Goal: Task Accomplishment & Management: Manage account settings

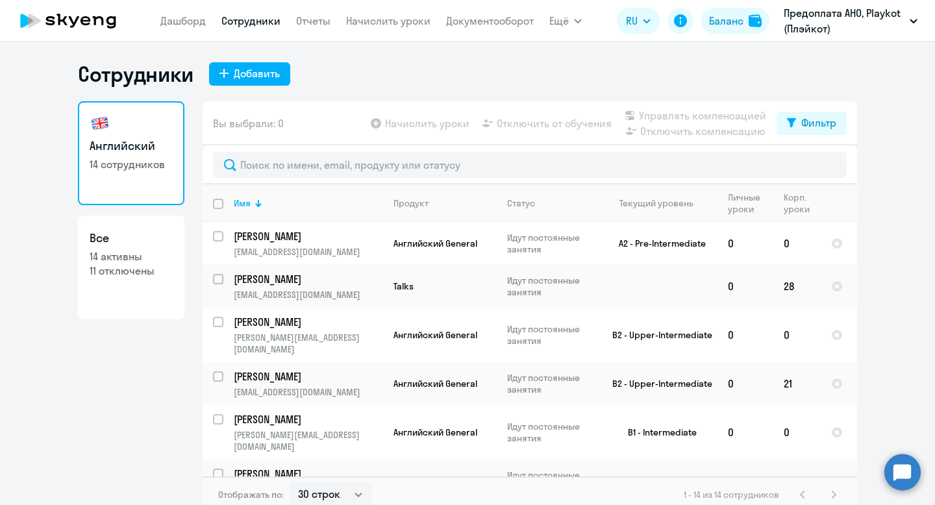
select select "30"
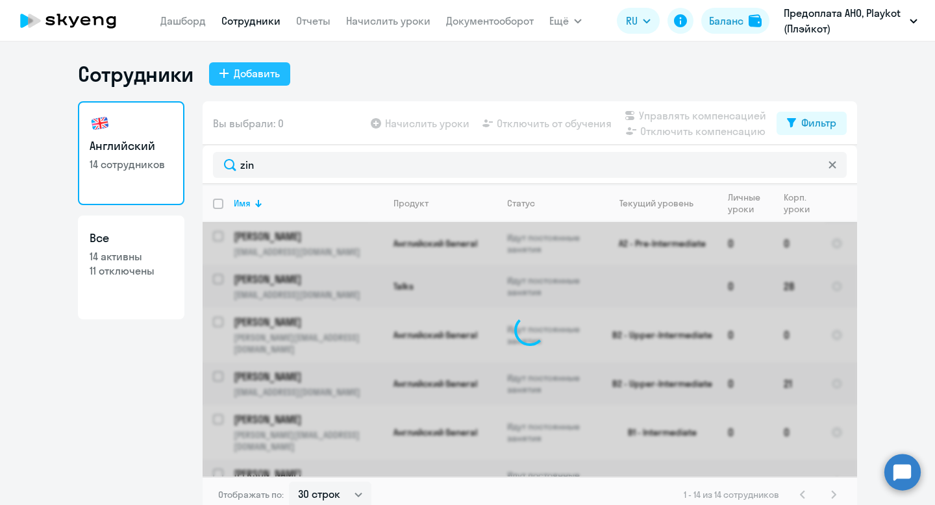
type input "zin"
click at [260, 75] on div "Добавить" at bounding box center [257, 74] width 46 height 16
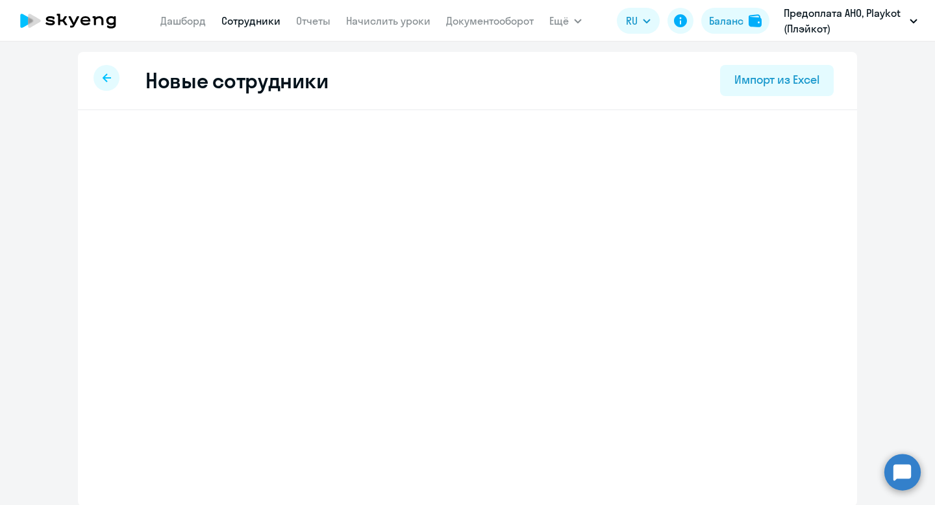
select select "english_adult_not_native_speaker"
select select "3"
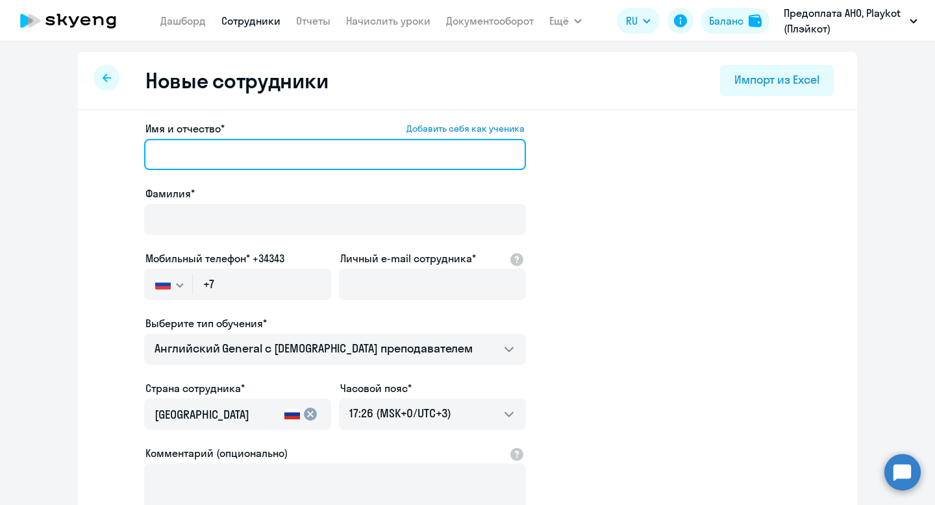
click at [205, 152] on input "Имя и отчество* Добавить себя как ученика" at bounding box center [335, 154] width 382 height 31
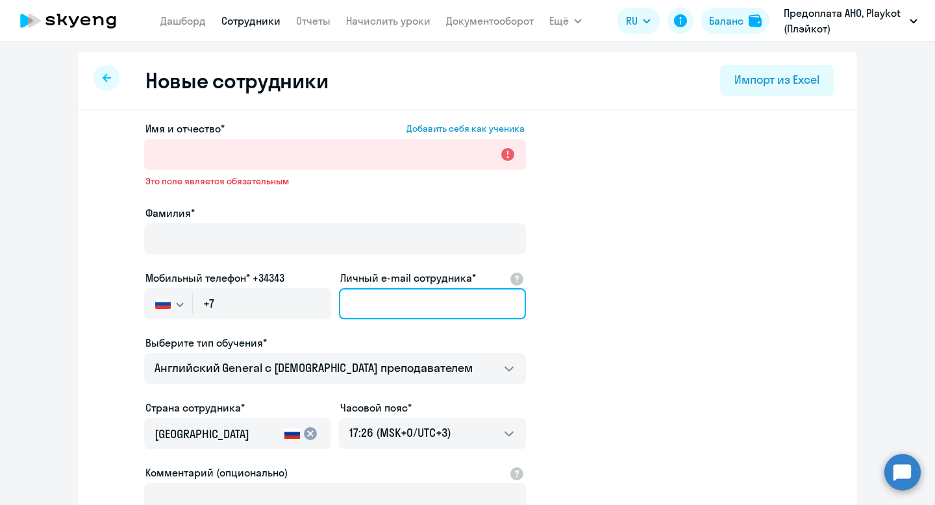
click at [377, 290] on input "Личный e-mail сотрудника*" at bounding box center [432, 303] width 187 height 31
paste input "[PERSON_NAME][EMAIL_ADDRESS][DOMAIN_NAME]"
type input "[PERSON_NAME][EMAIL_ADDRESS][DOMAIN_NAME]"
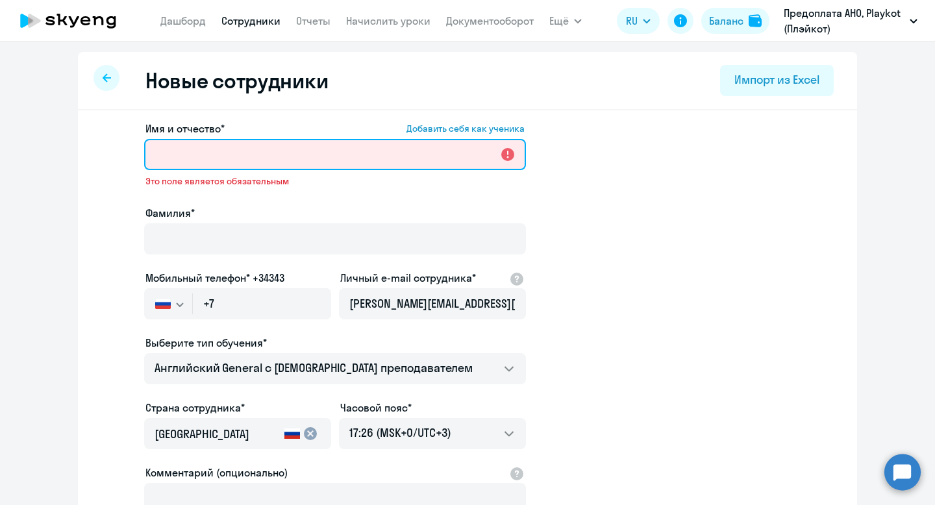
click at [172, 161] on input "Имя и отчество* Добавить себя как ученика" at bounding box center [335, 154] width 382 height 31
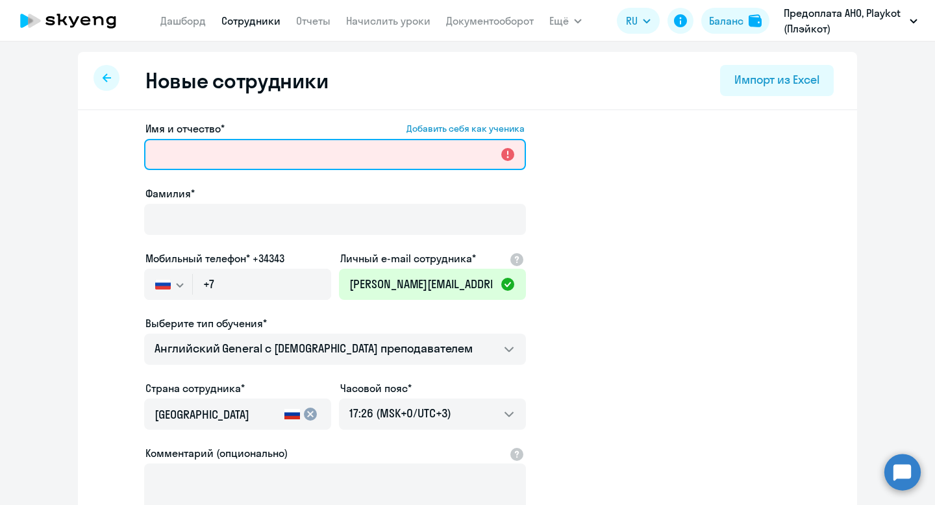
type input "P"
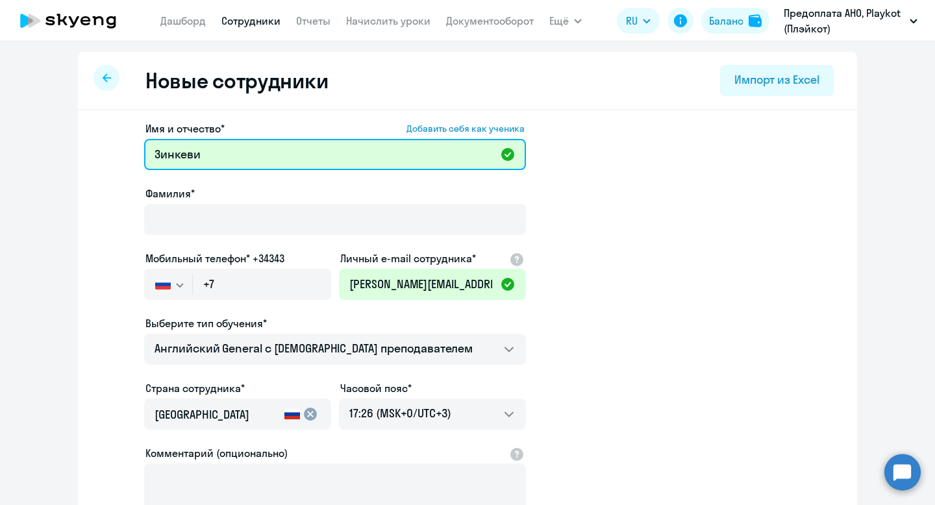
type input "[PERSON_NAME]"
drag, startPoint x: 214, startPoint y: 155, endPoint x: 105, endPoint y: 155, distance: 108.5
click at [105, 155] on app-new-student-form "Имя и отчество* Добавить себя как ученика [PERSON_NAME]* Мобильный телефон* +34…" at bounding box center [468, 352] width 738 height 463
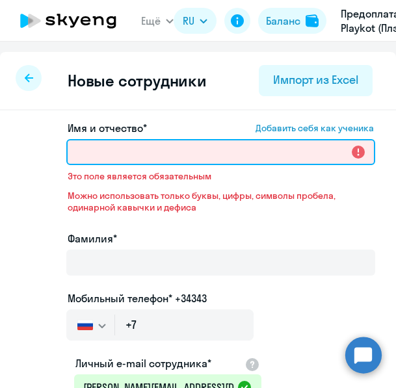
paste input "[PERSON_NAME]"
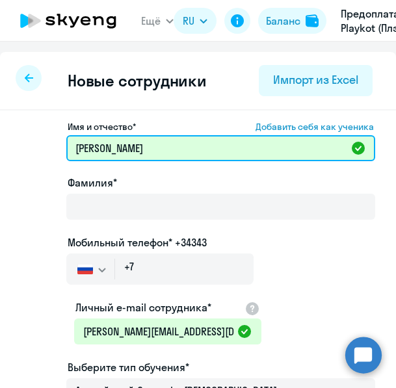
drag, startPoint x: 99, startPoint y: 146, endPoint x: 170, endPoint y: 146, distance: 71.5
click at [170, 146] on input "[PERSON_NAME]" at bounding box center [220, 148] width 309 height 26
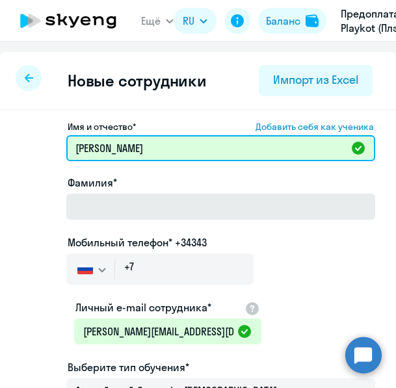
type input "[PERSON_NAME]"
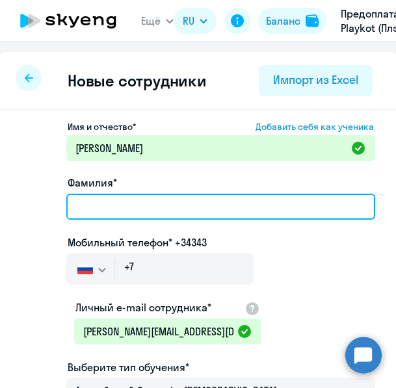
click at [92, 209] on input "Фамилия*" at bounding box center [220, 207] width 309 height 26
type input "Ч"
type input "[PERSON_NAME]"
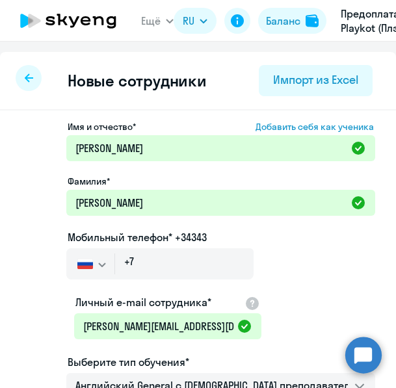
click at [305, 255] on div "Имя и отчество* Добавить себя как ученика [PERSON_NAME]* [PERSON_NAME] телефон*…" at bounding box center [220, 393] width 309 height 544
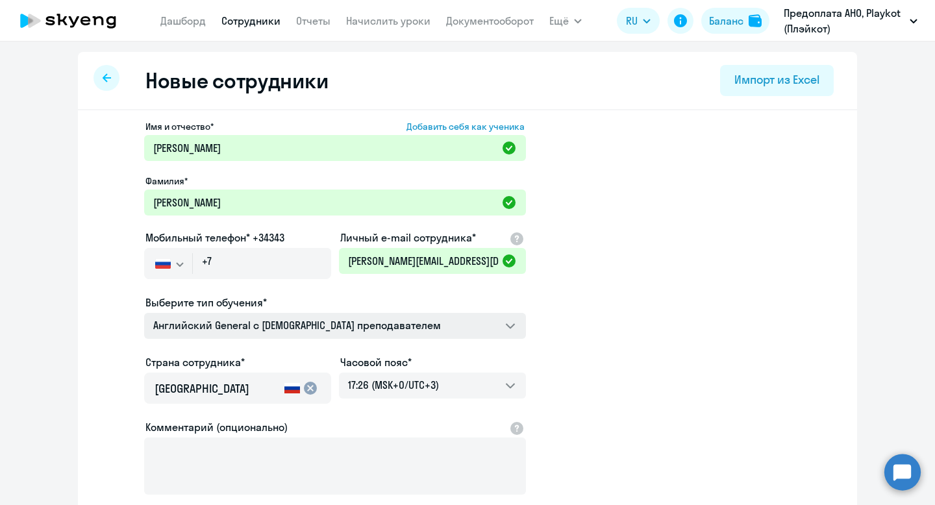
scroll to position [38, 0]
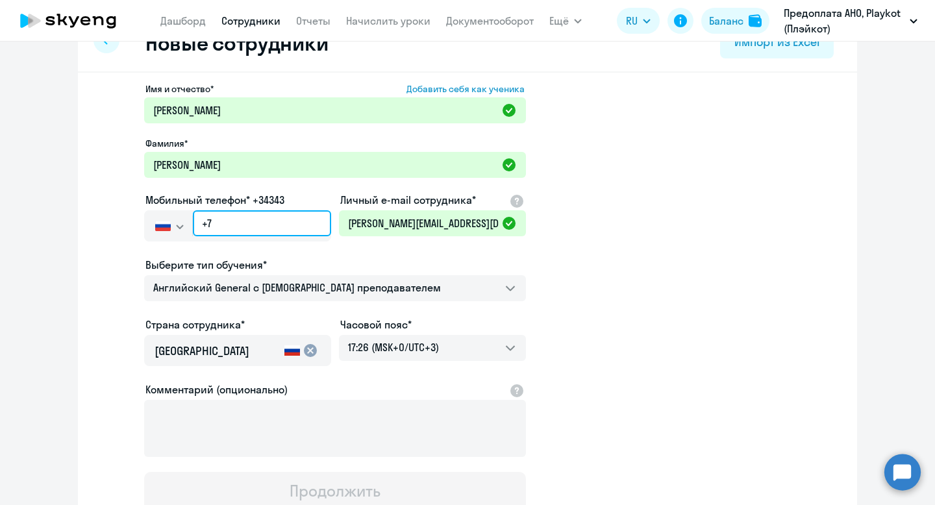
click at [231, 216] on div "Мобильный телефон* +34343 [GEOGRAPHIC_DATA] +7 [GEOGRAPHIC_DATA] +7 [GEOGRAPHIC…" at bounding box center [237, 219] width 187 height 55
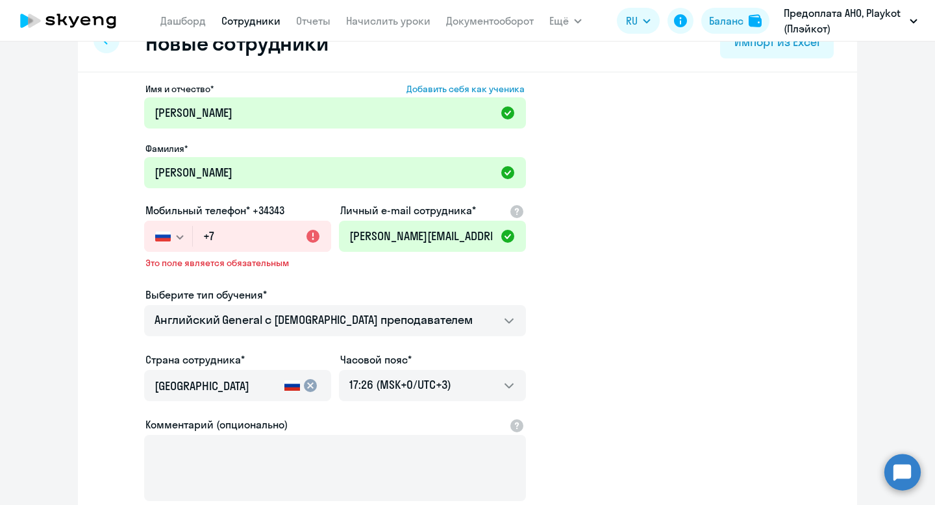
click at [175, 226] on button "button" at bounding box center [168, 236] width 48 height 31
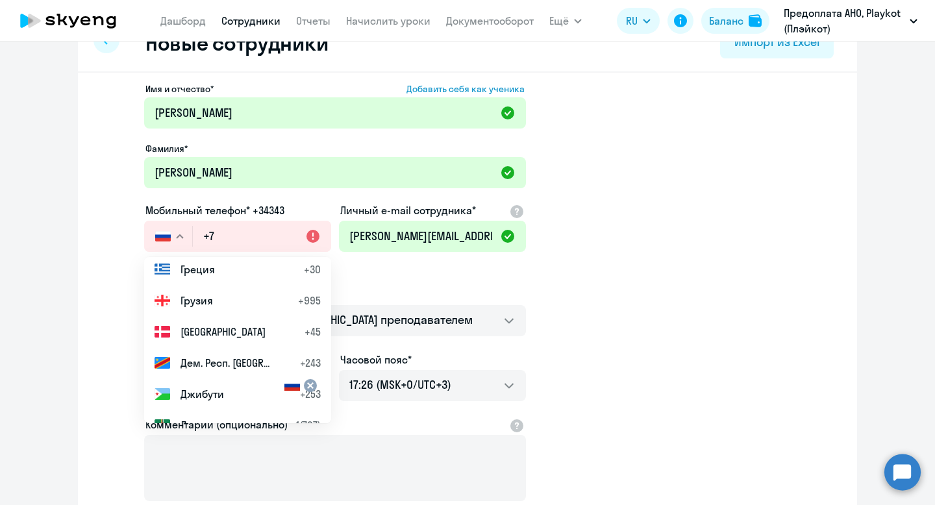
scroll to position [1836, 0]
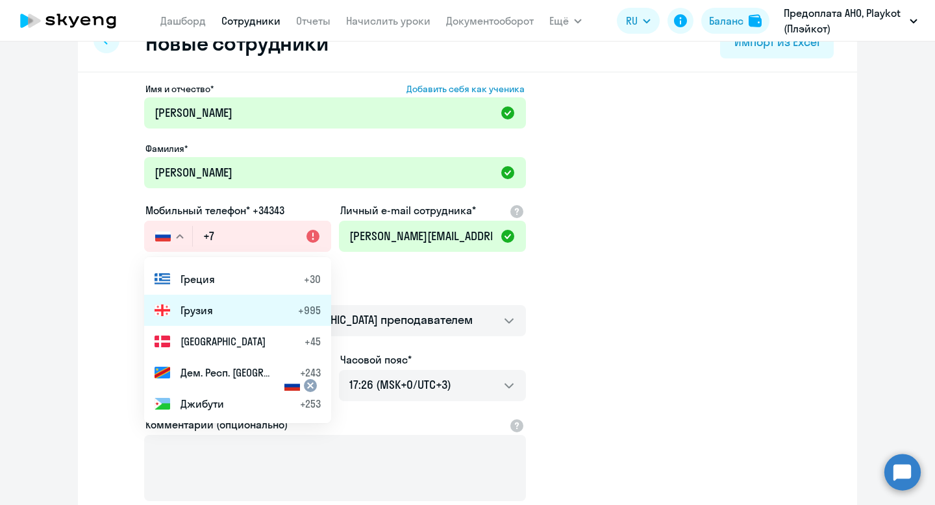
click at [194, 306] on span "Грузия" at bounding box center [197, 311] width 32 height 16
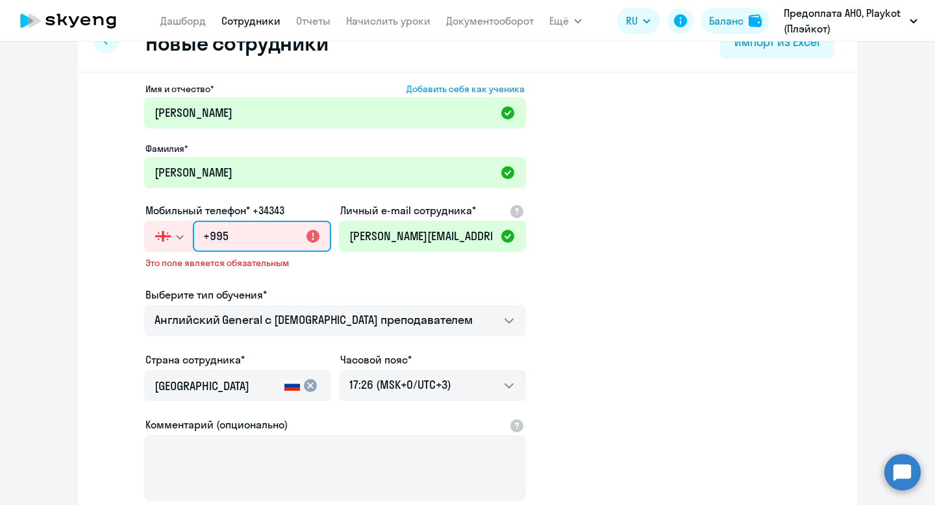
click at [240, 241] on input "+995" at bounding box center [262, 236] width 138 height 31
paste input "(505) 052-833"
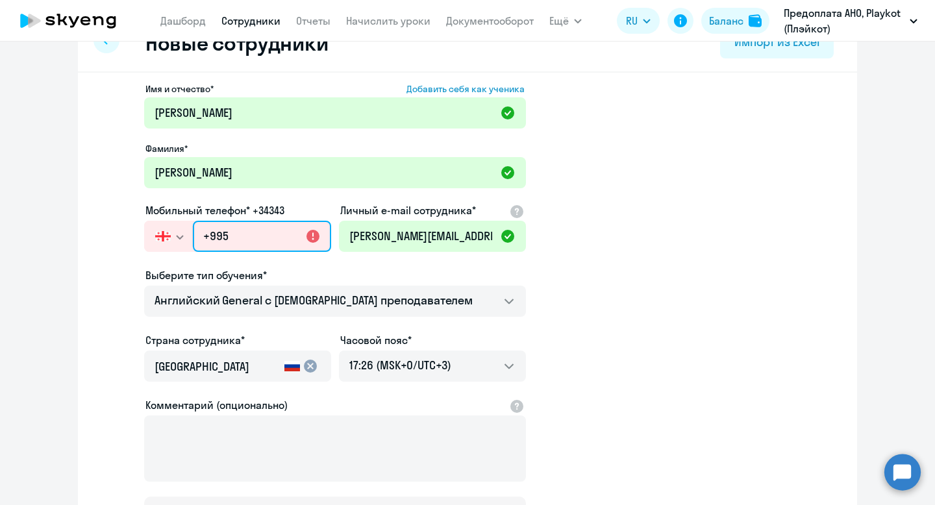
type input "+995 (505) 052-833"
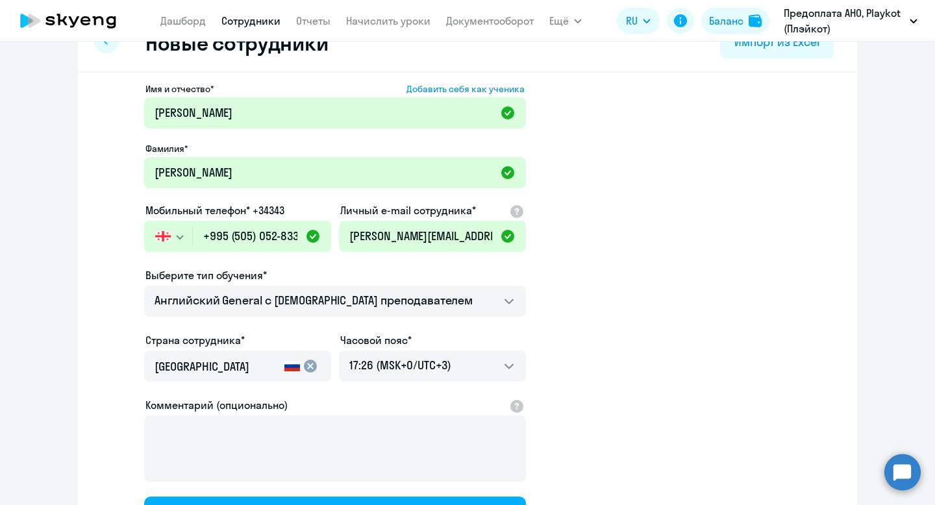
click at [281, 272] on div "Выберите тип обучения*" at bounding box center [335, 276] width 382 height 16
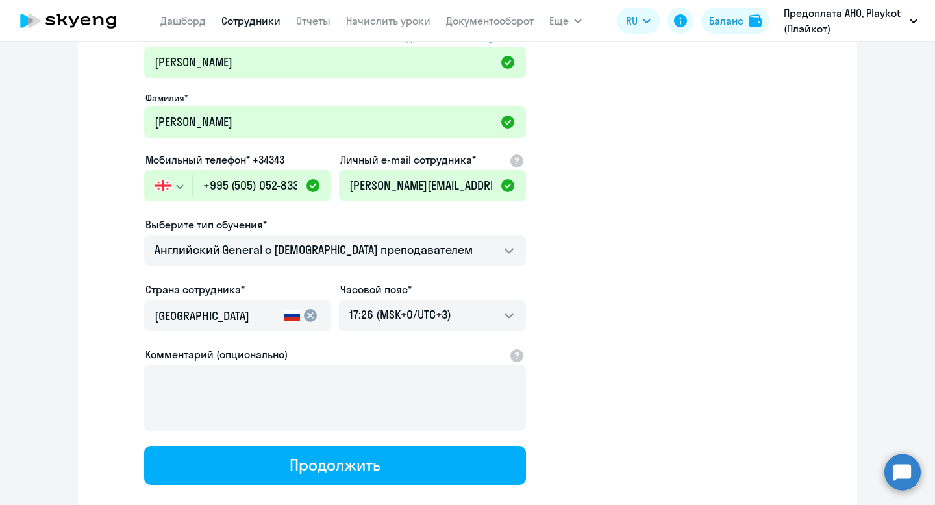
scroll to position [110, 0]
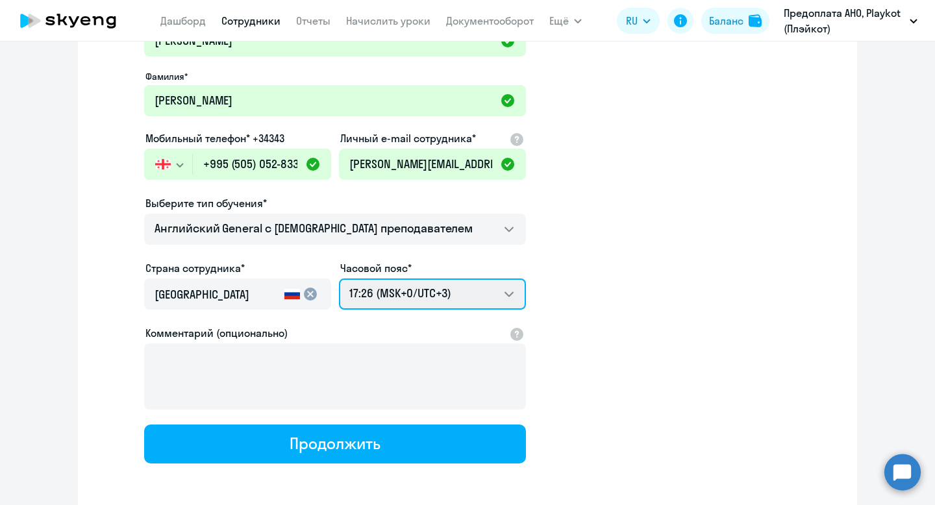
click at [431, 279] on select "03:26 (MSK-14/UTC-11) 04:26 (MSK-13/UTC-10) 05:26 (MSK-12/UTC-9) 06:26 (MSK-11/…" at bounding box center [432, 294] width 187 height 31
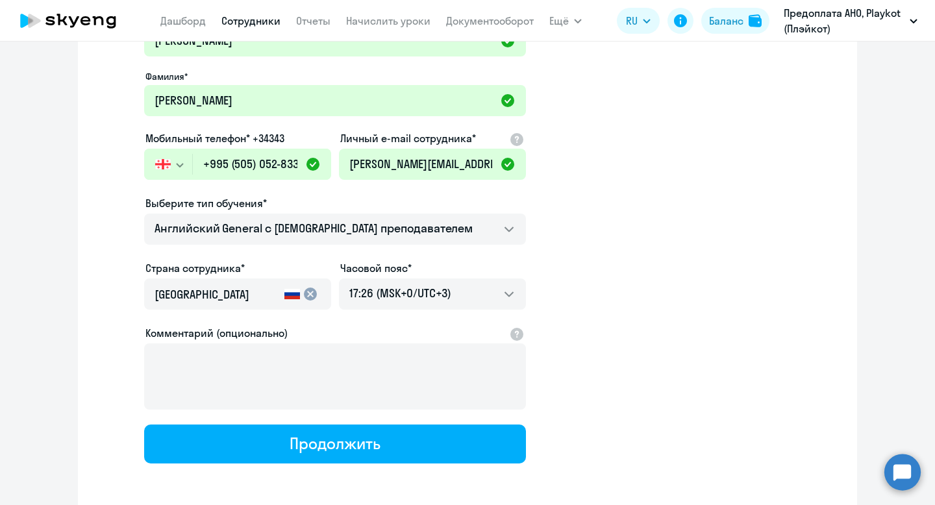
click at [222, 287] on input "[GEOGRAPHIC_DATA]" at bounding box center [217, 294] width 125 height 17
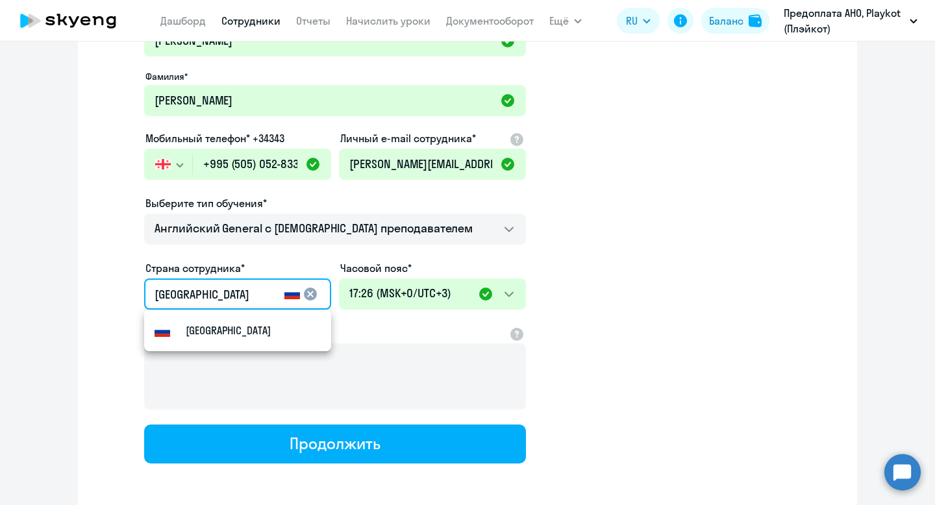
drag, startPoint x: 212, startPoint y: 296, endPoint x: 96, endPoint y: 296, distance: 116.3
click at [96, 296] on div "Имя и отчество* Добавить себя как ученика [PERSON_NAME]* [PERSON_NAME] телефон*…" at bounding box center [467, 281] width 779 height 561
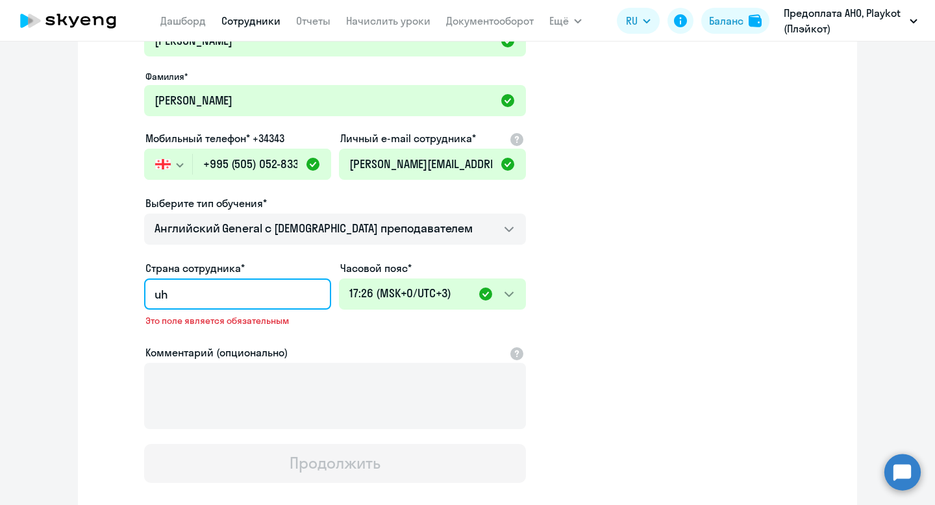
type input "u"
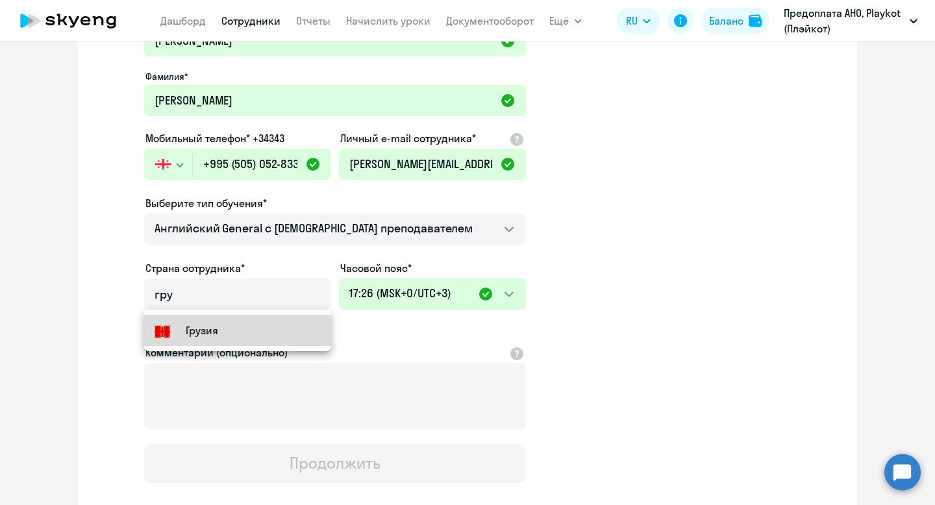
click at [193, 315] on mat-option "Грузия" at bounding box center [237, 330] width 187 height 31
type input "Грузия"
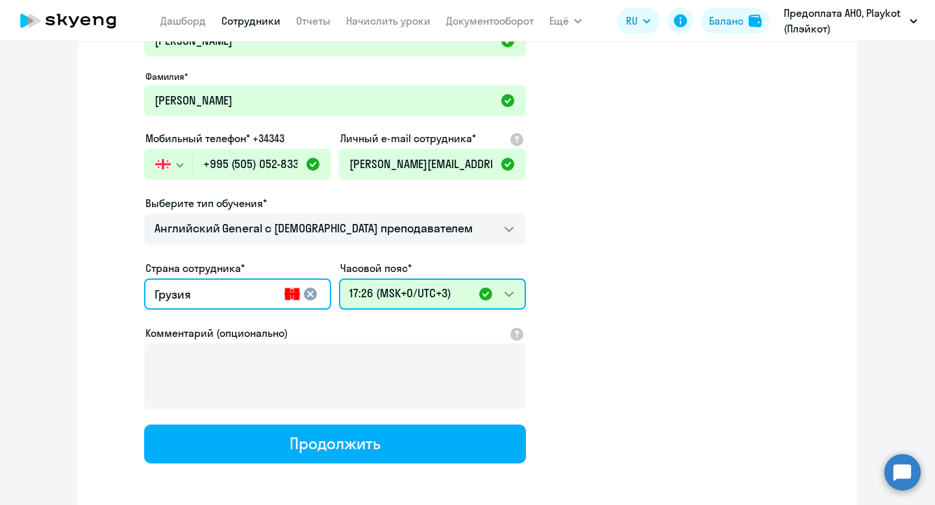
click at [509, 298] on select "03:26 (MSK-14/UTC-11) 04:26 (MSK-13/UTC-10) 05:26 (MSK-12/UTC-9) 06:26 (MSK-11/…" at bounding box center [432, 294] width 187 height 31
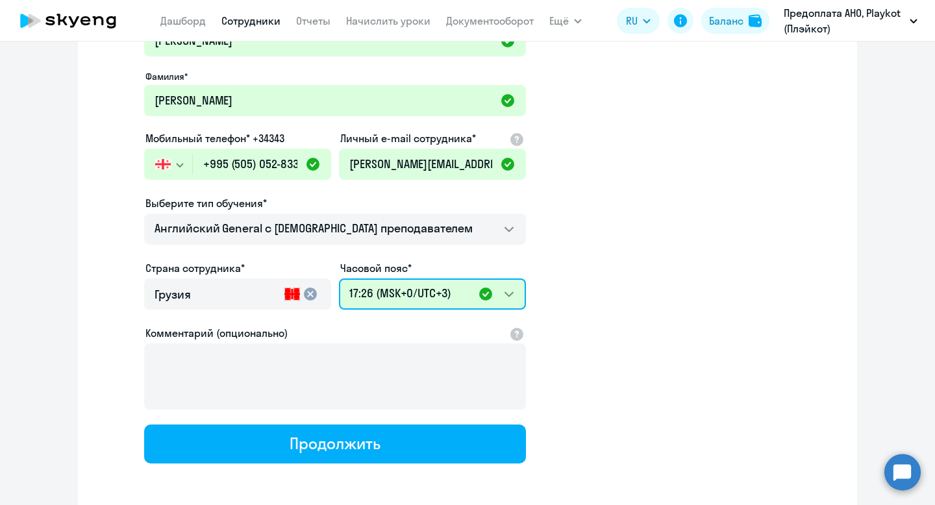
click at [435, 290] on select "03:26 (MSK-14/UTC-11) 04:26 (MSK-13/UTC-10) 05:26 (MSK-12/UTC-9) 06:26 (MSK-11/…" at bounding box center [432, 294] width 187 height 31
select select "4"
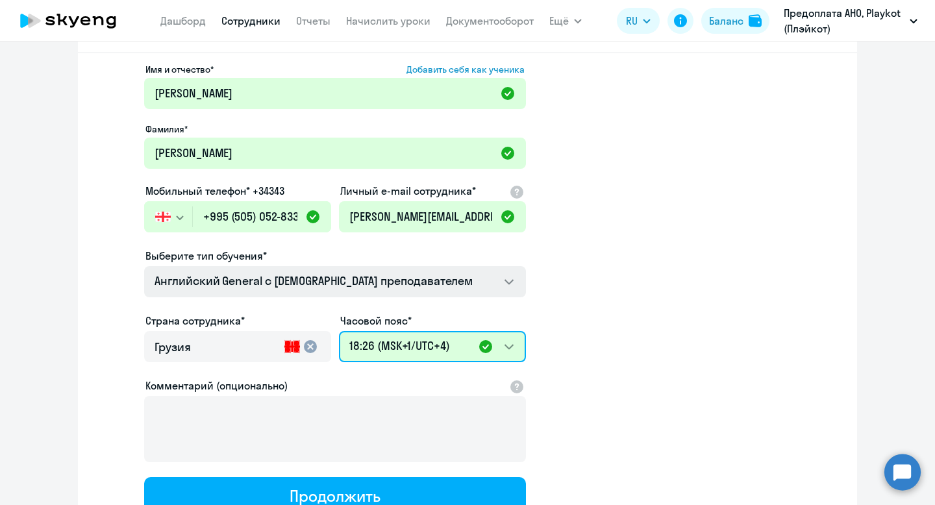
scroll to position [130, 0]
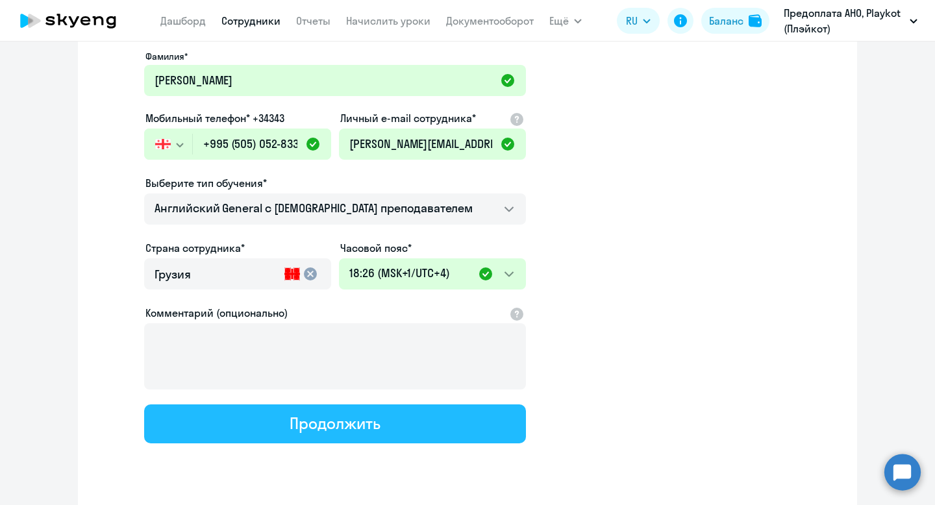
click at [325, 431] on div "Продолжить" at bounding box center [335, 423] width 90 height 21
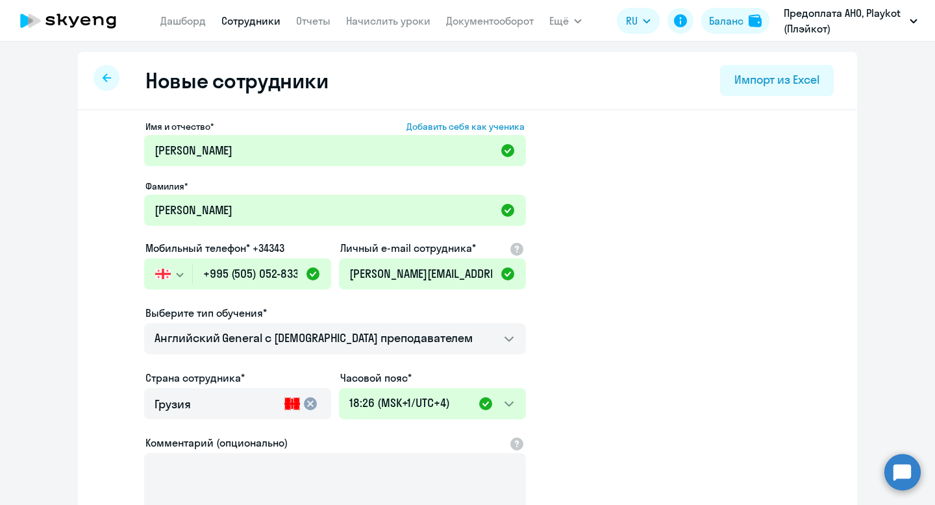
select select "english_adult_not_native_speaker"
select select "4"
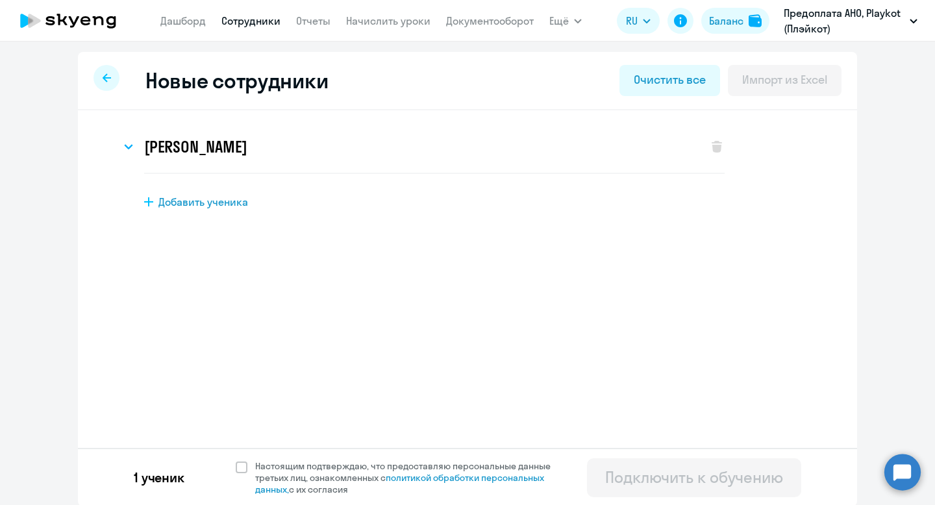
click at [247, 22] on link "Сотрудники" at bounding box center [250, 20] width 59 height 13
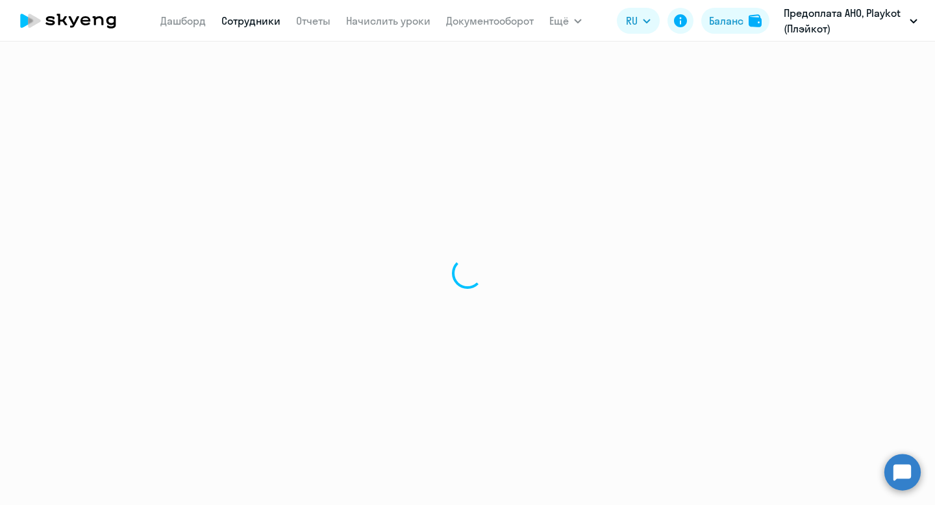
select select "30"
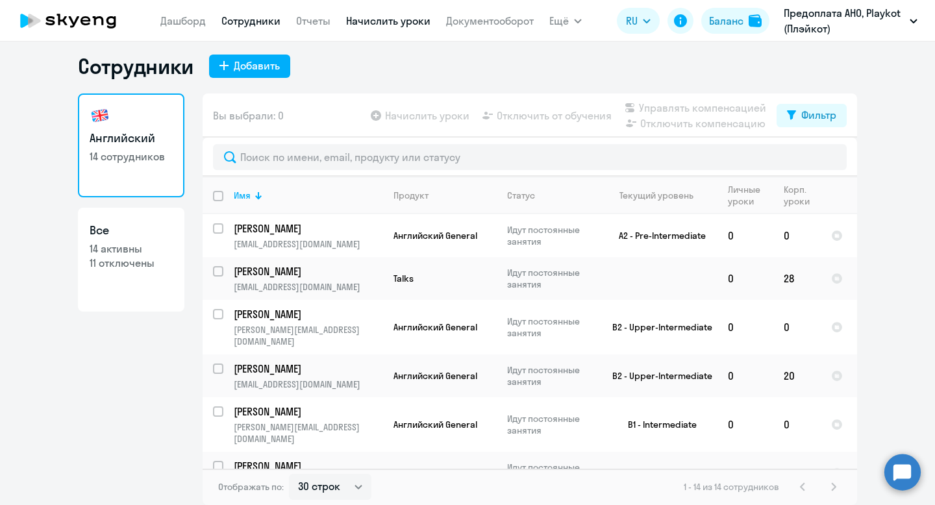
click at [424, 24] on link "Начислить уроки" at bounding box center [388, 20] width 84 height 13
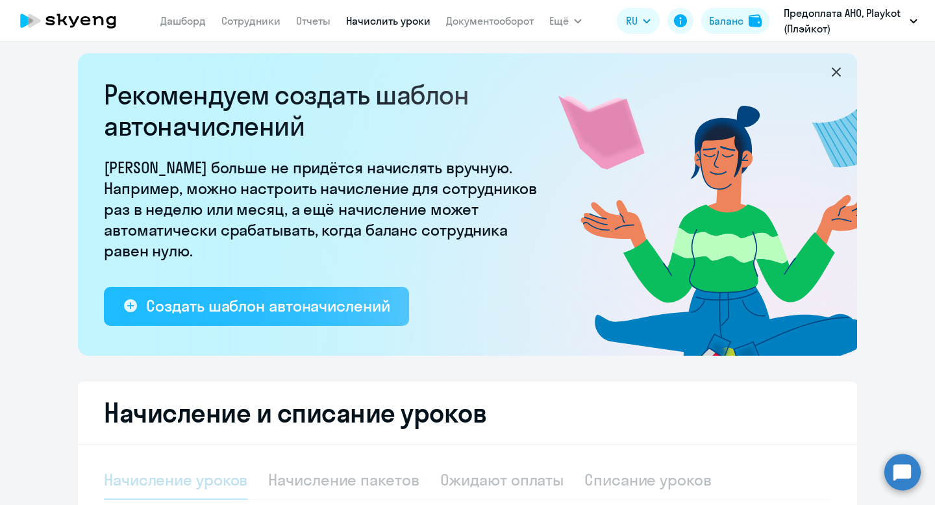
select select "10"
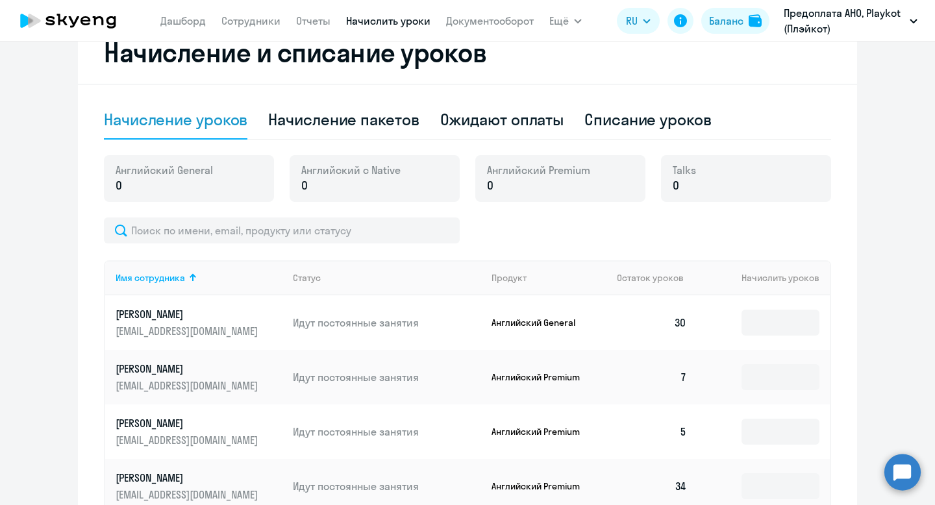
scroll to position [401, 0]
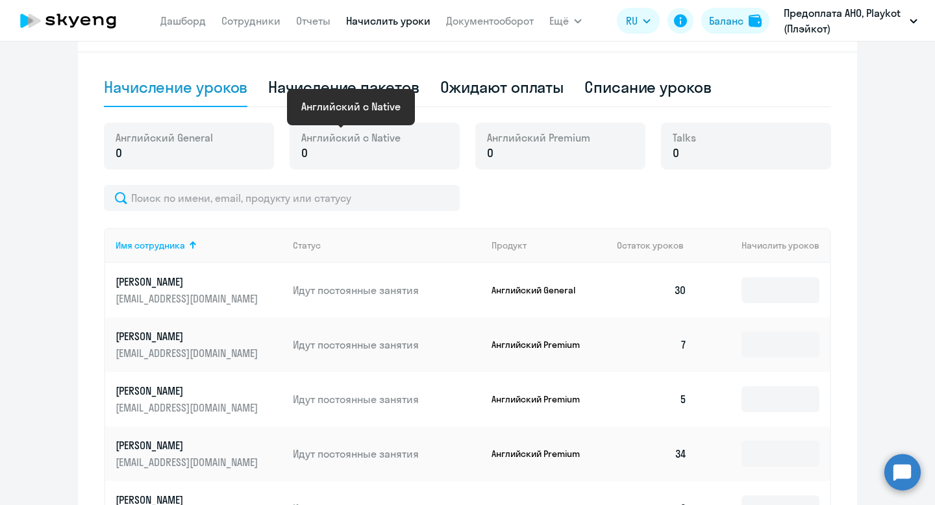
click at [494, 146] on p "0" at bounding box center [538, 153] width 103 height 17
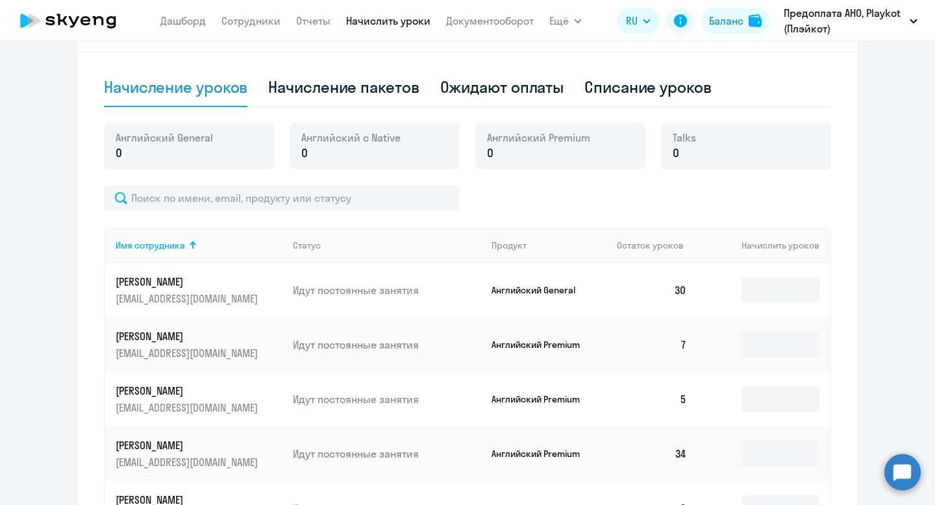
click at [490, 158] on span "0" at bounding box center [490, 153] width 6 height 17
click at [496, 152] on p "0" at bounding box center [538, 153] width 103 height 17
click at [493, 140] on span "Английский Premium" at bounding box center [538, 138] width 103 height 14
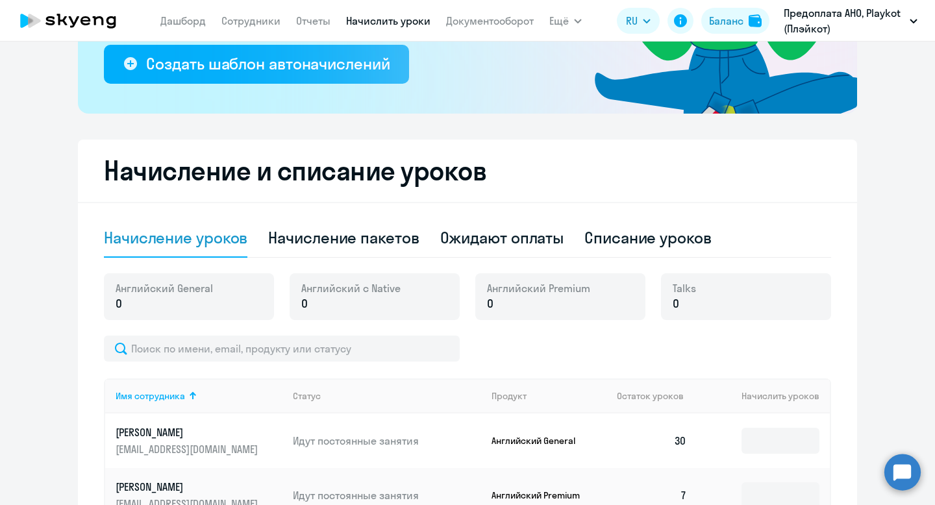
scroll to position [285, 0]
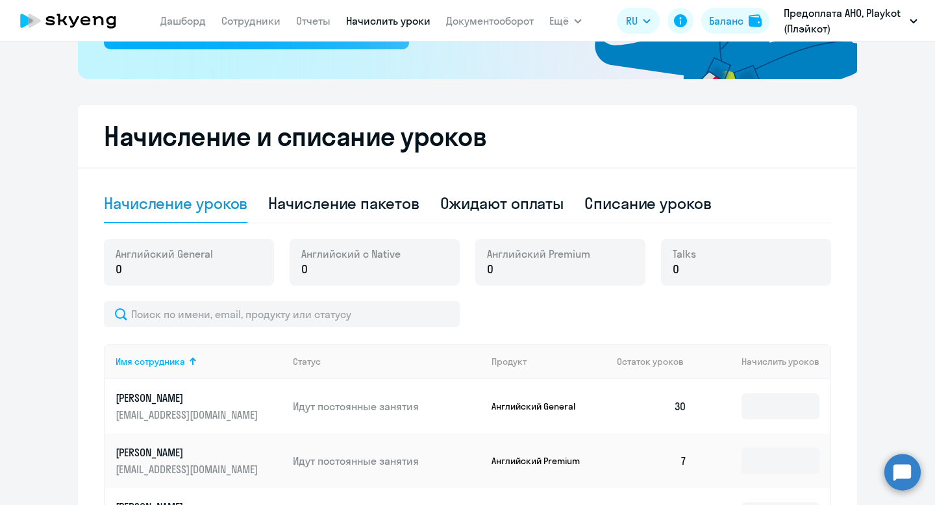
click at [396, 250] on span "Английский с Native" at bounding box center [350, 254] width 99 height 14
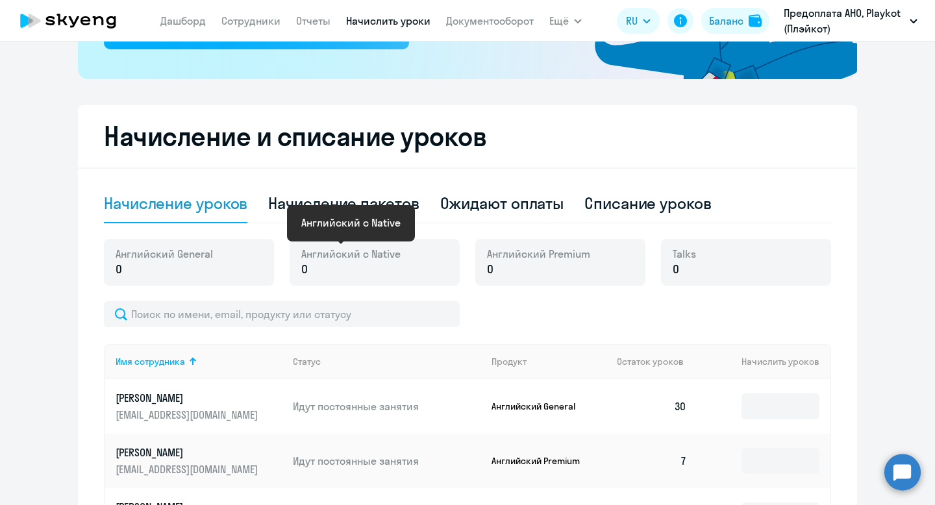
click at [505, 271] on p "0" at bounding box center [538, 269] width 103 height 17
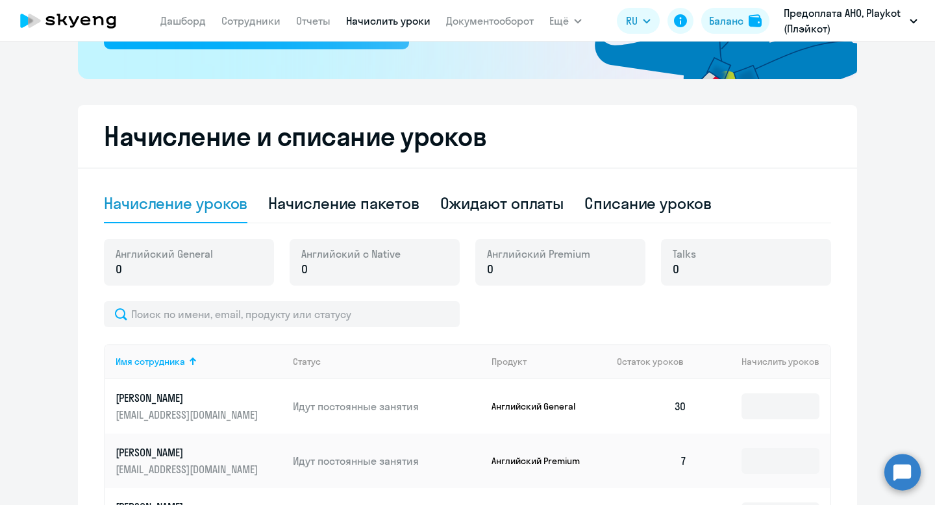
click at [489, 265] on span "0" at bounding box center [490, 269] width 6 height 17
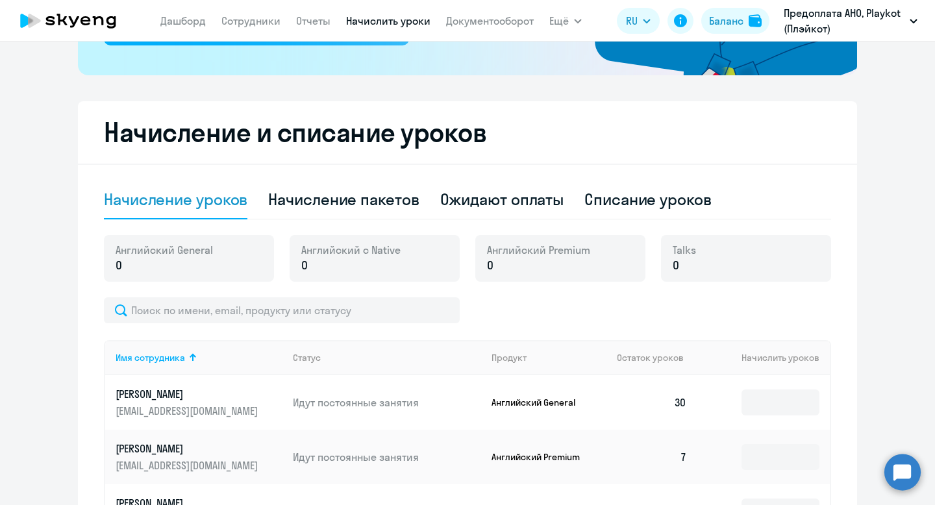
scroll to position [0, 0]
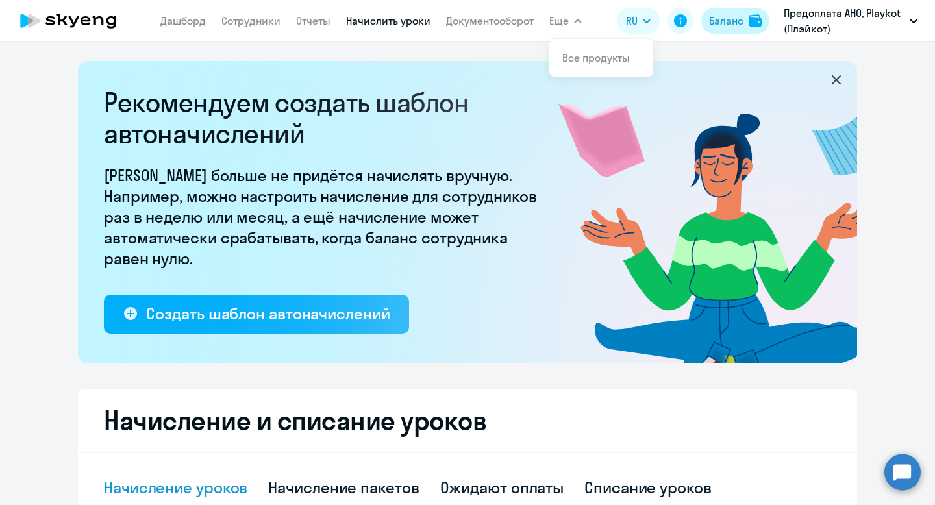
click at [720, 17] on div "Баланс" at bounding box center [726, 21] width 34 height 16
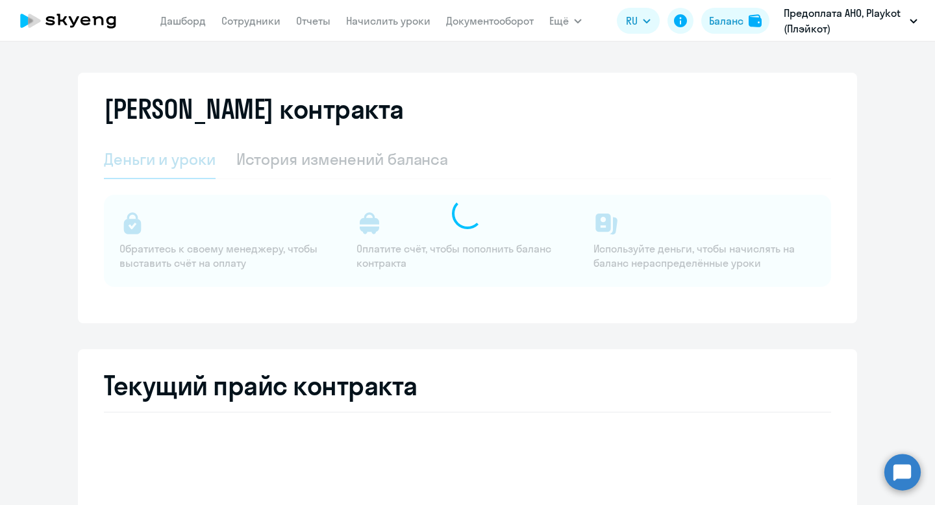
select select "english_adult_not_native_speaker"
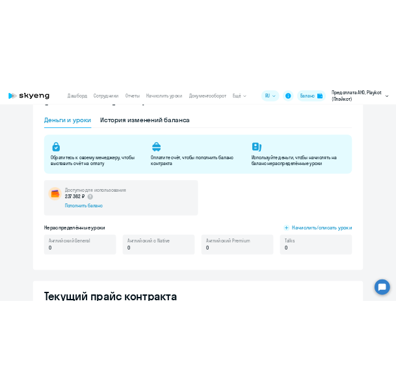
scroll to position [174, 0]
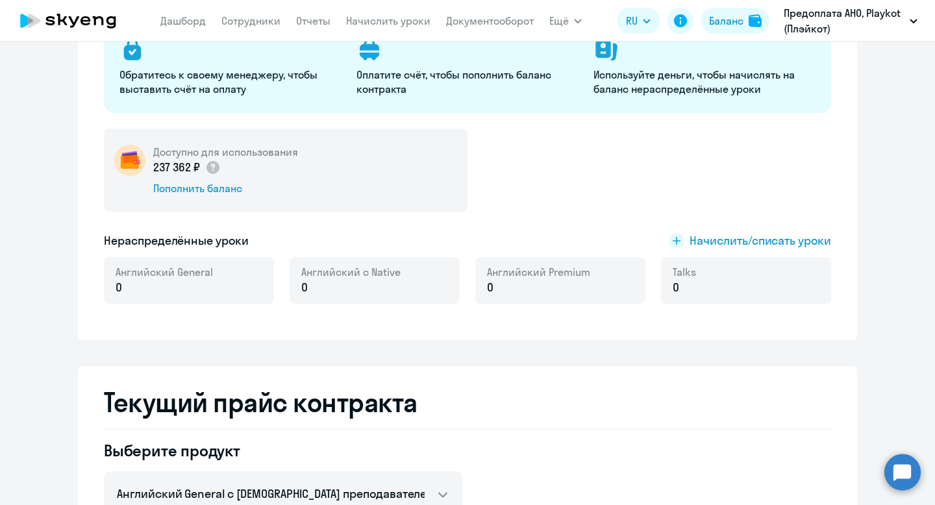
click at [516, 273] on span "Английский Premium" at bounding box center [538, 272] width 103 height 14
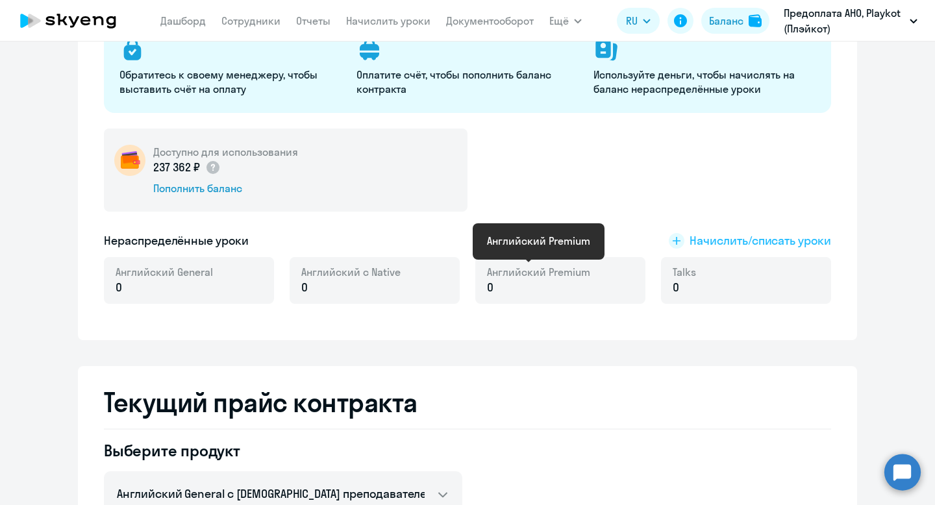
click at [681, 235] on rect at bounding box center [677, 241] width 16 height 16
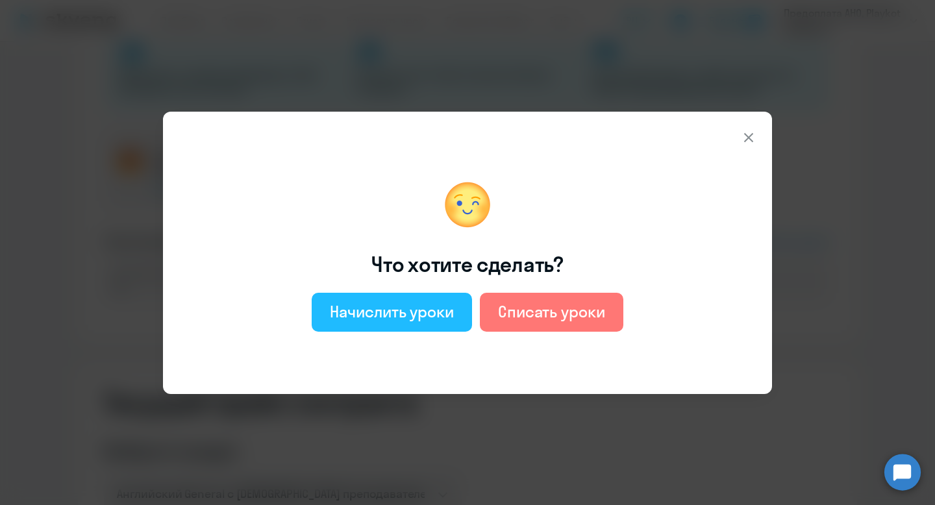
click at [405, 312] on div "Начислить уроки" at bounding box center [392, 311] width 124 height 21
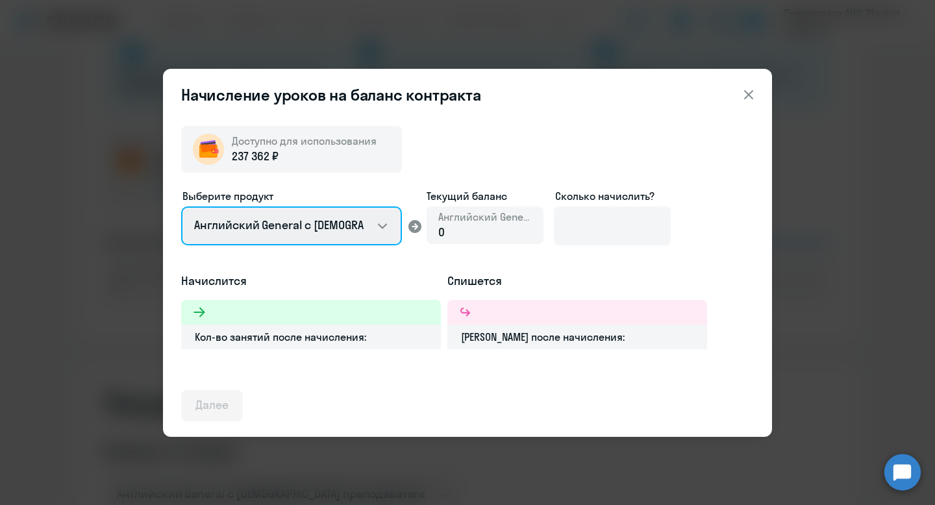
click at [362, 225] on select "Английский General с [DEMOGRAPHIC_DATA] преподавателем Английский General с [DE…" at bounding box center [291, 226] width 221 height 39
click at [328, 225] on select "Английский General с [DEMOGRAPHIC_DATA] преподавателем Английский General с [DE…" at bounding box center [291, 226] width 221 height 39
select select "english_adult_not_native_speaker_premium"
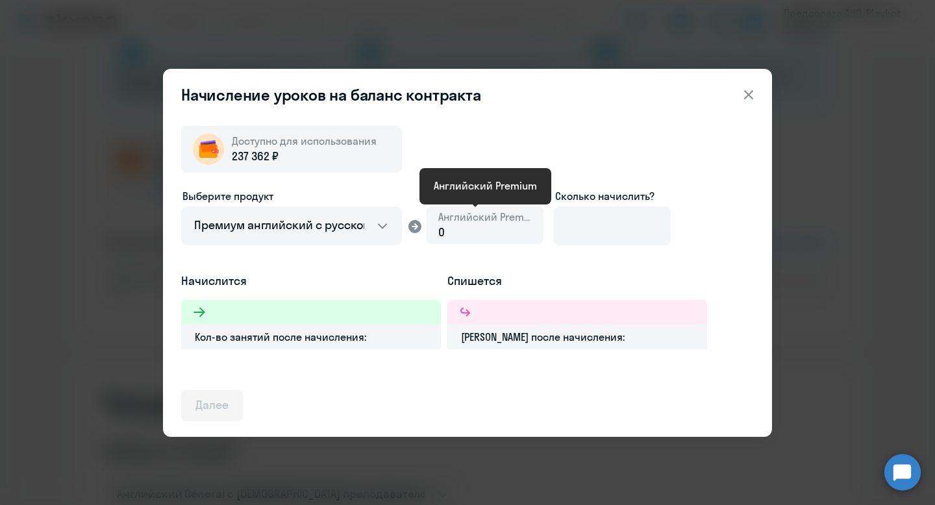
click at [462, 223] on span "Английский Premium" at bounding box center [485, 217] width 94 height 14
click at [585, 218] on input at bounding box center [612, 226] width 117 height 39
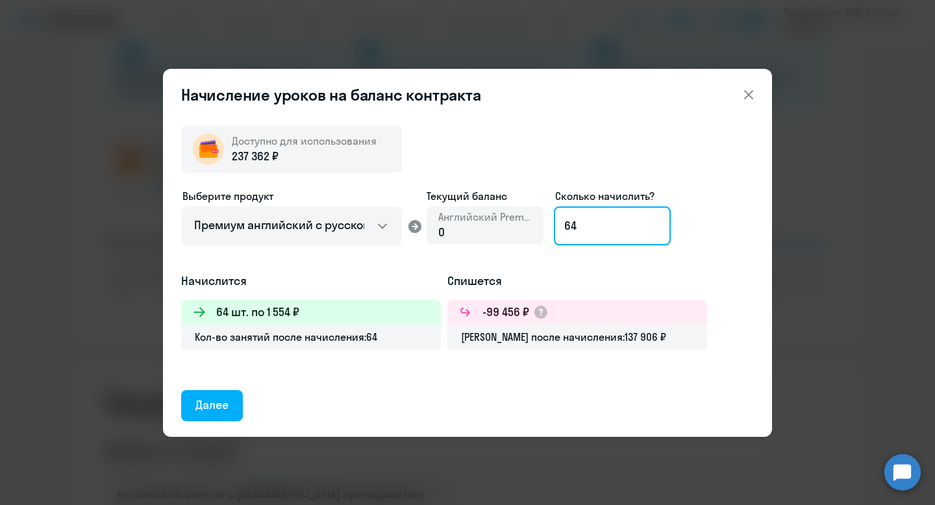
type input "6"
type input "54"
click at [680, 261] on div "Выберите продукт Английский General с русскоговорящим преподавателем Английский…" at bounding box center [467, 230] width 573 height 84
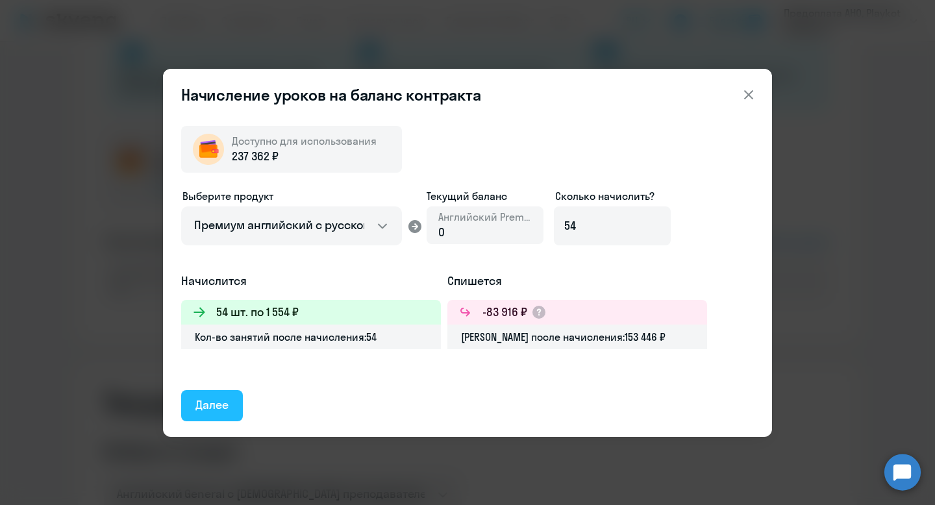
click at [223, 409] on div "Далее" at bounding box center [212, 405] width 33 height 17
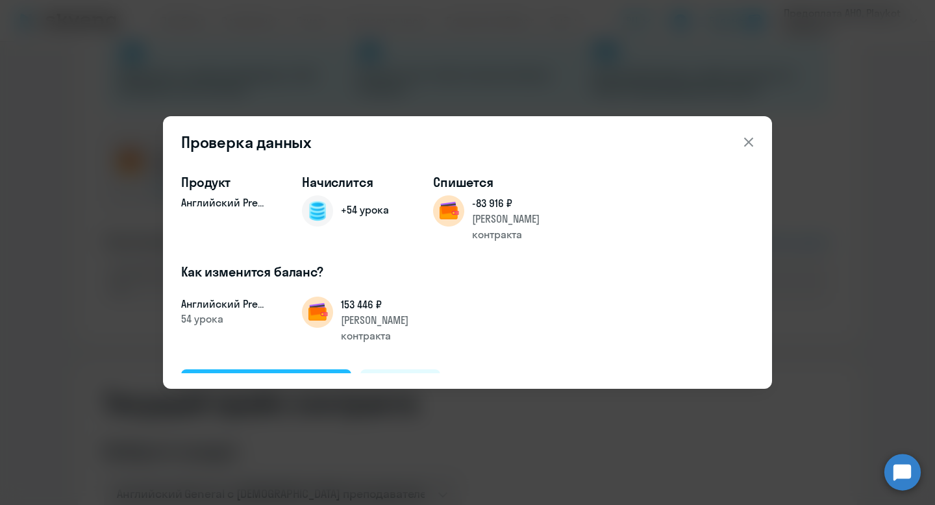
click at [285, 376] on div "Подтвердить и начислить" at bounding box center [267, 384] width 142 height 17
